Goal: Find contact information: Find contact information

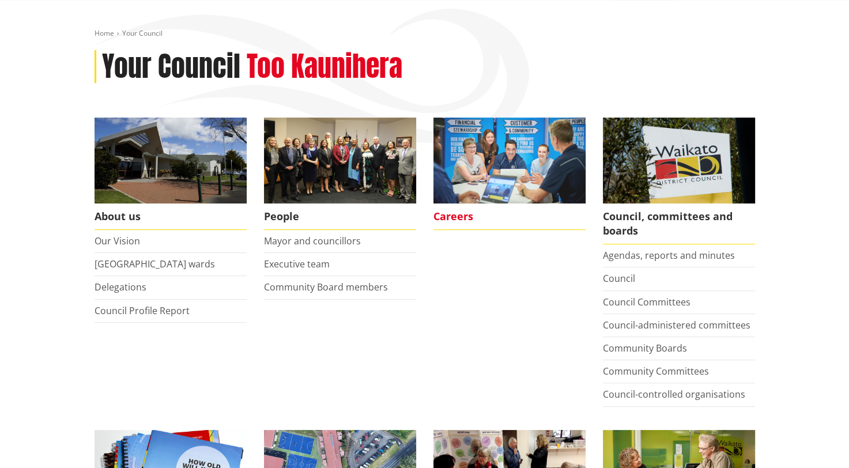
scroll to position [58, 0]
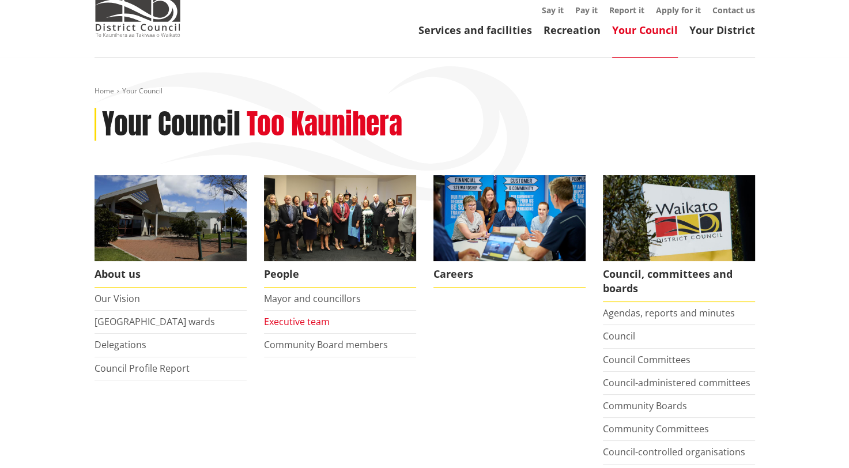
click at [297, 320] on link "Executive team" at bounding box center [297, 321] width 66 height 13
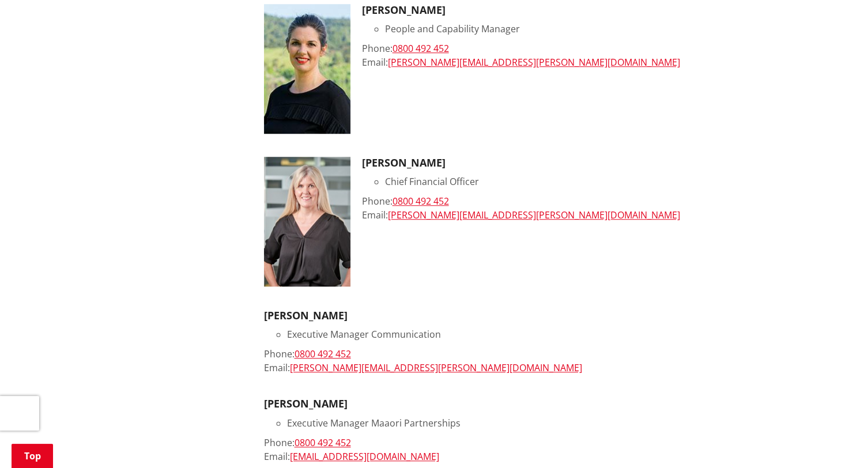
scroll to position [1038, 0]
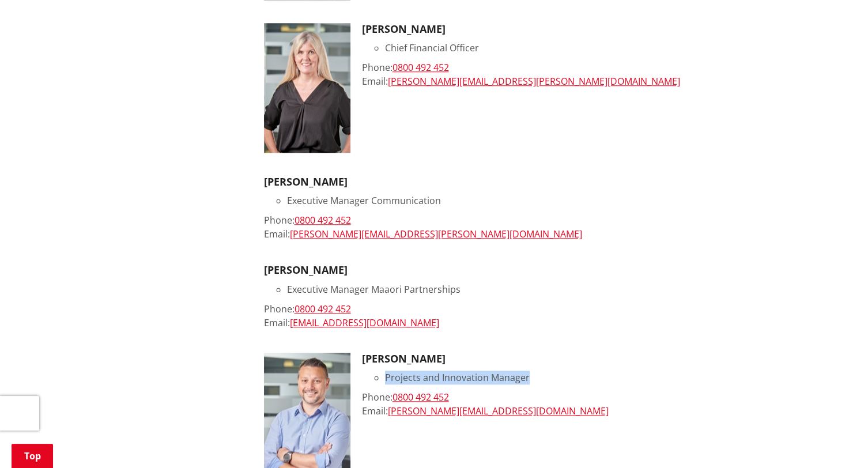
drag, startPoint x: 386, startPoint y: 378, endPoint x: 526, endPoint y: 381, distance: 139.5
click at [526, 381] on li "Projects and Innovation Manager" at bounding box center [570, 378] width 370 height 14
copy li "Projects and Innovation Manager"
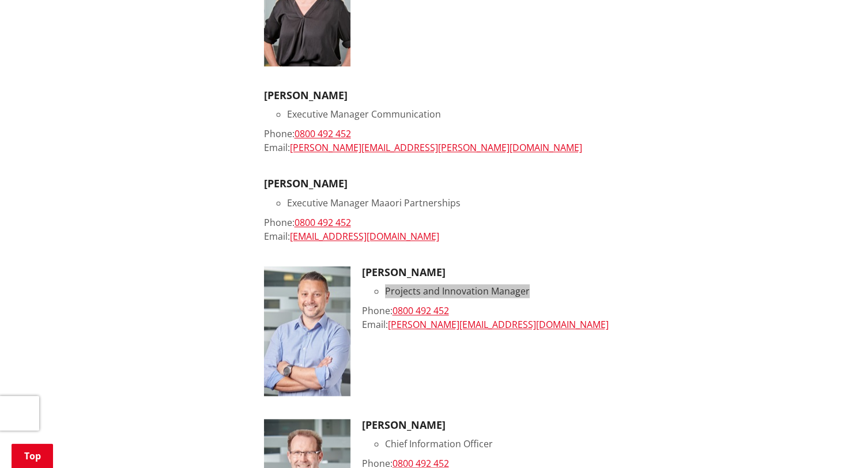
scroll to position [1210, 0]
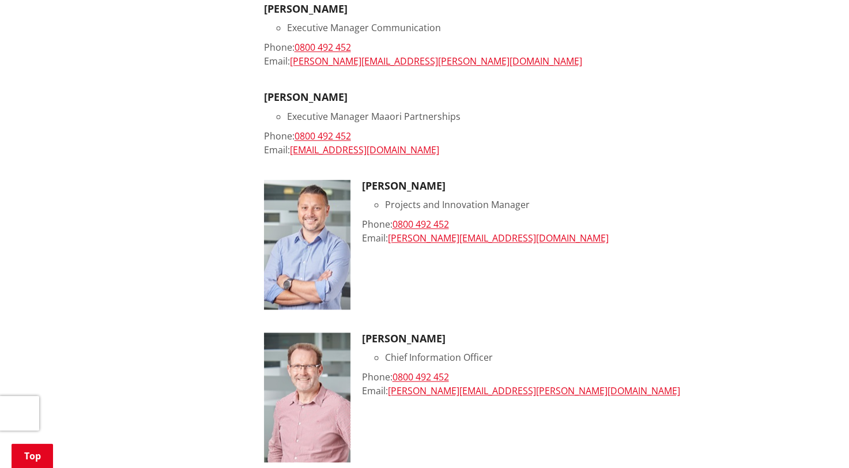
click at [474, 308] on div "Kurt Abbot Projects and Innovation Manager Phone: 0800 492 452 Email: kurt.abbo…" at bounding box center [558, 245] width 393 height 130
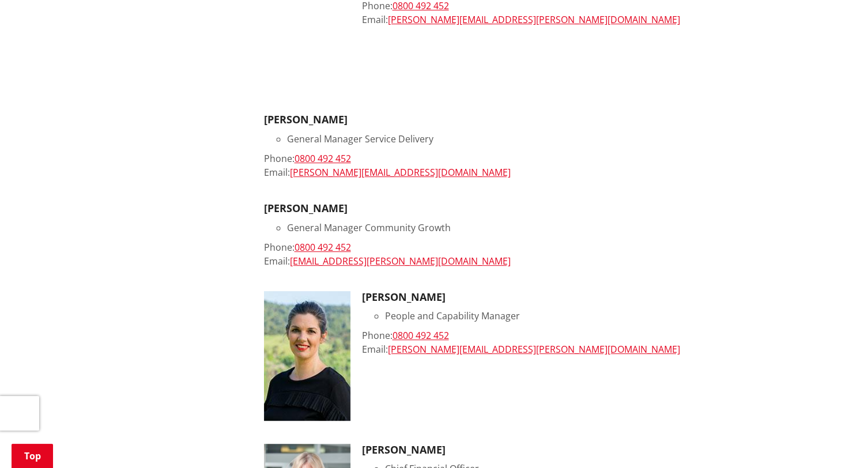
scroll to position [519, 0]
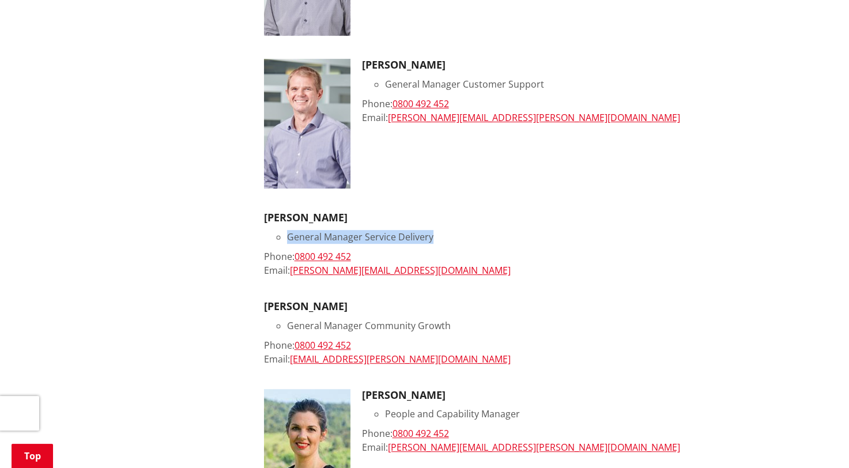
drag, startPoint x: 288, startPoint y: 234, endPoint x: 450, endPoint y: 237, distance: 162.0
click at [450, 237] on li "General Manager Service Delivery" at bounding box center [521, 237] width 468 height 14
copy li "General Manager Service Delivery"
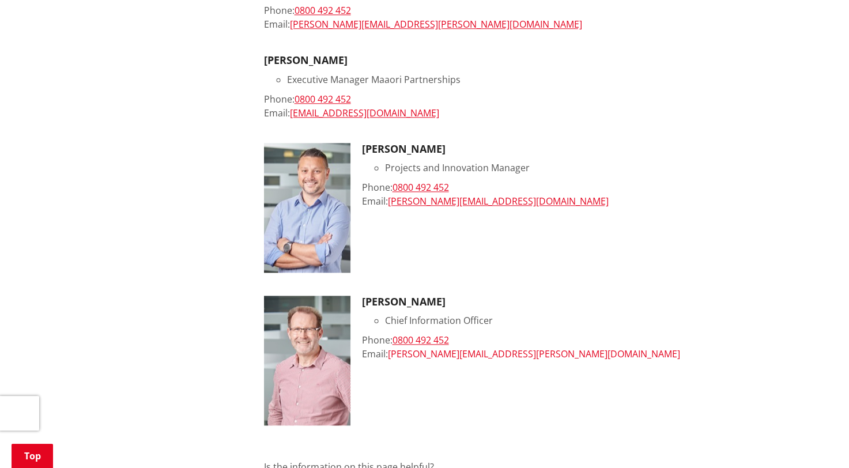
scroll to position [1268, 0]
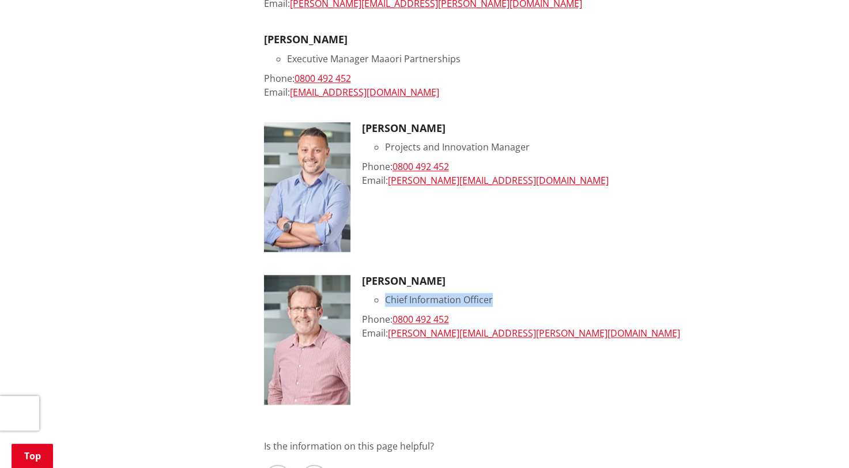
drag, startPoint x: 386, startPoint y: 300, endPoint x: 504, endPoint y: 293, distance: 118.3
click at [504, 293] on li "Chief Information Officer" at bounding box center [570, 300] width 370 height 14
copy li "Chief Information Officer"
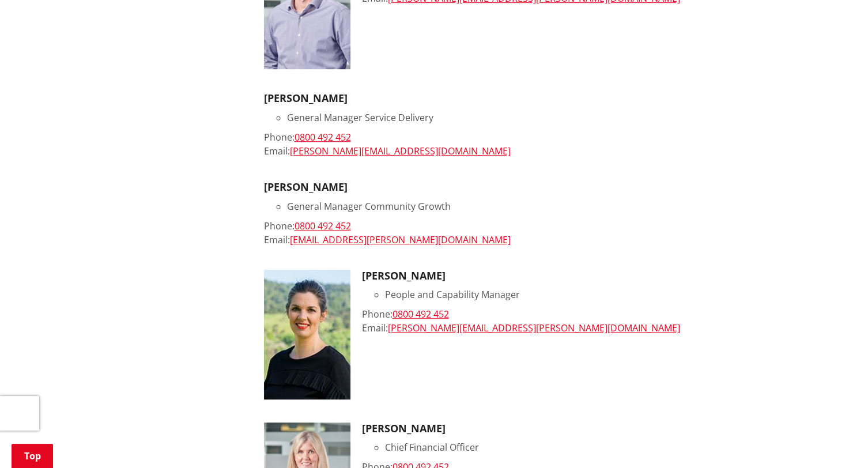
scroll to position [634, 0]
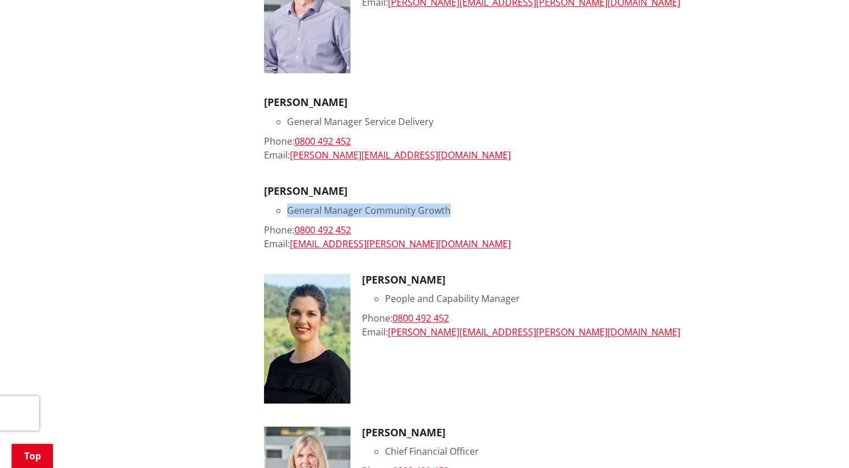
drag, startPoint x: 286, startPoint y: 209, endPoint x: 448, endPoint y: 208, distance: 162.0
click at [448, 208] on li "General Manager Community Growth" at bounding box center [521, 210] width 468 height 14
copy li "General Manager Community Growth"
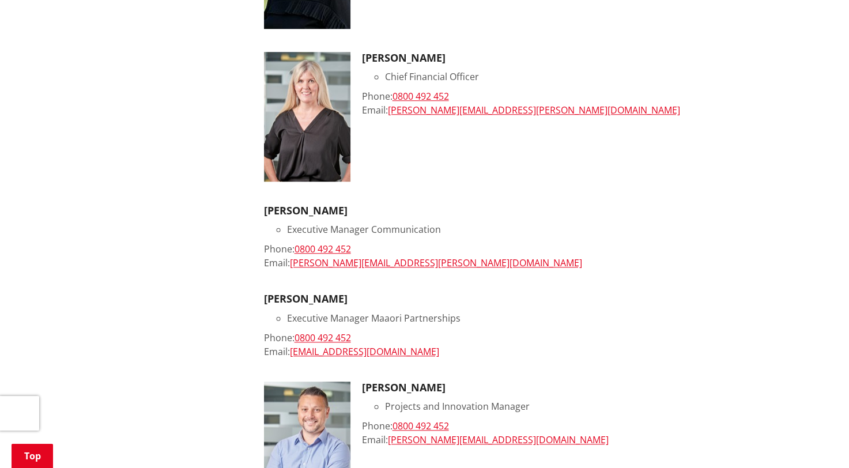
scroll to position [1038, 0]
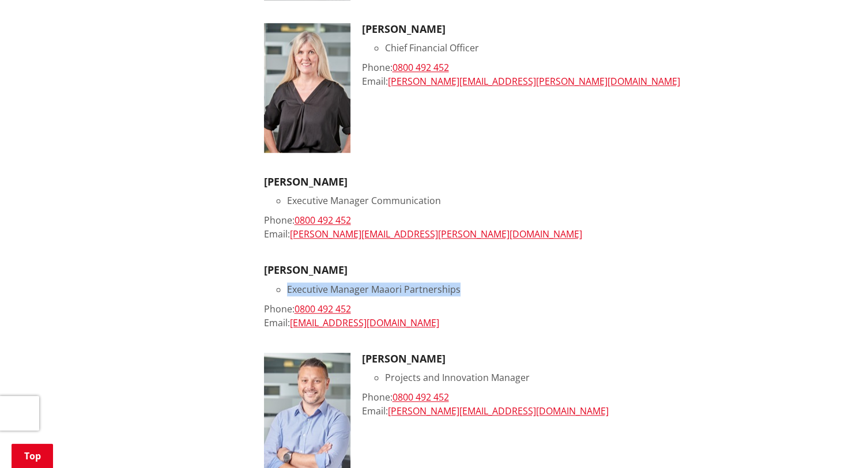
drag, startPoint x: 284, startPoint y: 291, endPoint x: 494, endPoint y: 287, distance: 210.4
click at [494, 287] on ul "Executive Manager Maaori Partnerships" at bounding box center [509, 289] width 491 height 14
copy li "Executive Manager Maaori Partnerships"
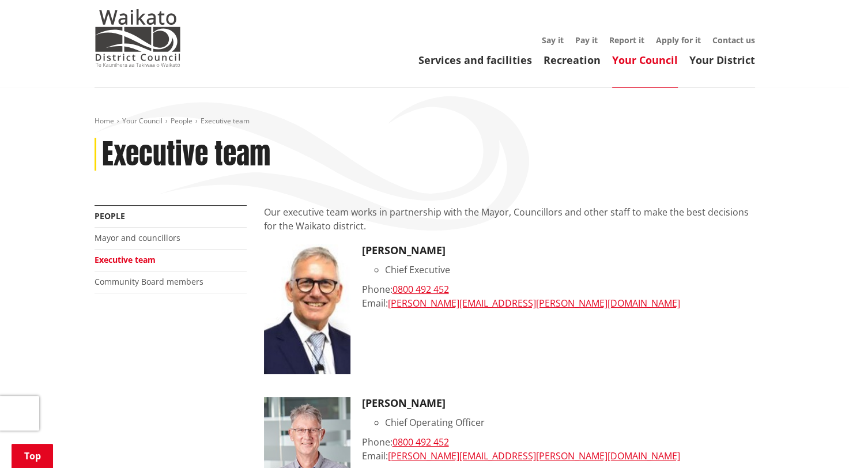
scroll to position [0, 0]
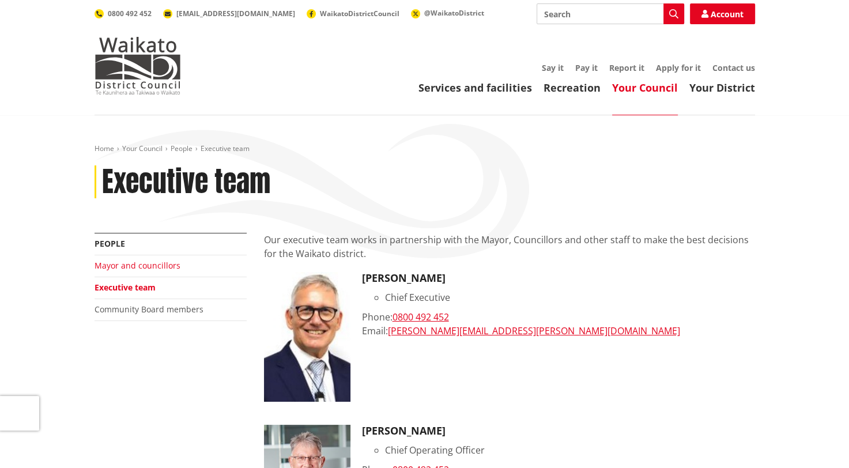
click at [145, 267] on link "Mayor and councillors" at bounding box center [138, 265] width 86 height 11
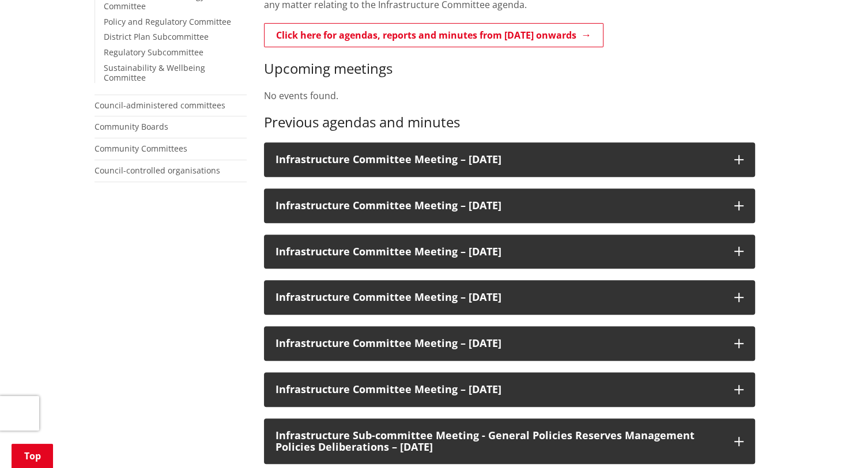
scroll to position [461, 0]
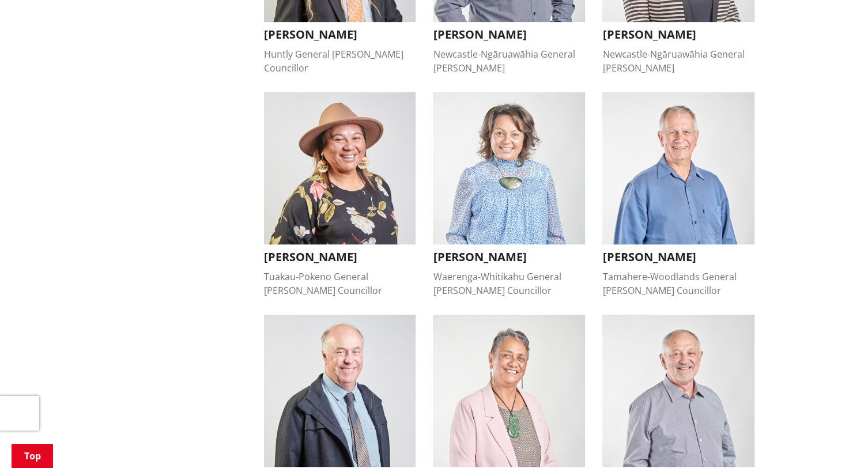
scroll to position [749, 0]
